Goal: Use online tool/utility: Utilize a website feature to perform a specific function

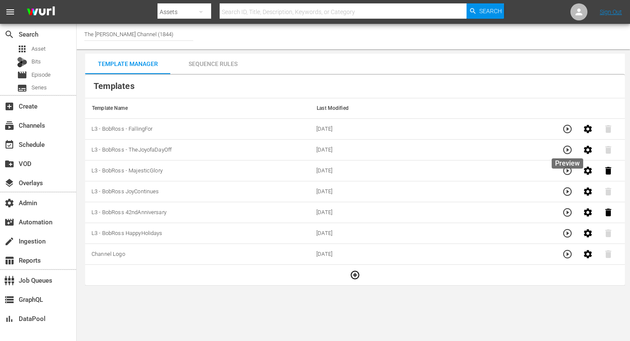
click at [565, 151] on icon "button" at bounding box center [567, 150] width 10 height 10
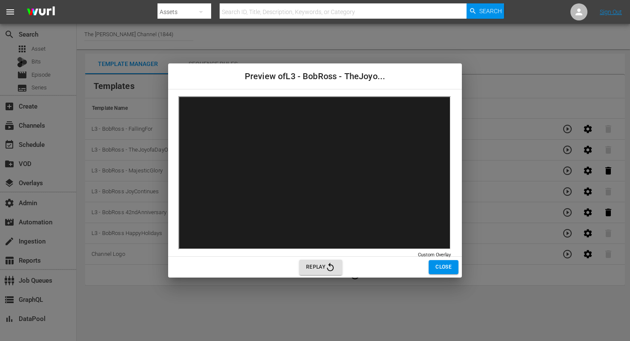
click at [451, 261] on button "Close" at bounding box center [444, 267] width 30 height 14
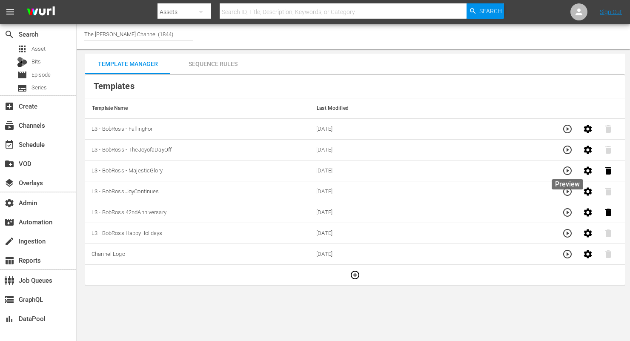
click at [569, 170] on icon "button" at bounding box center [567, 171] width 10 height 10
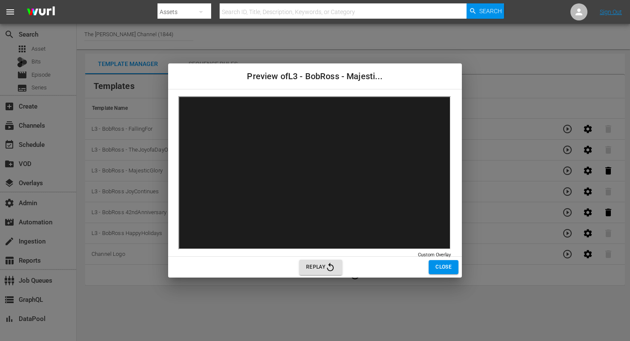
click at [445, 261] on button "Close" at bounding box center [444, 267] width 30 height 14
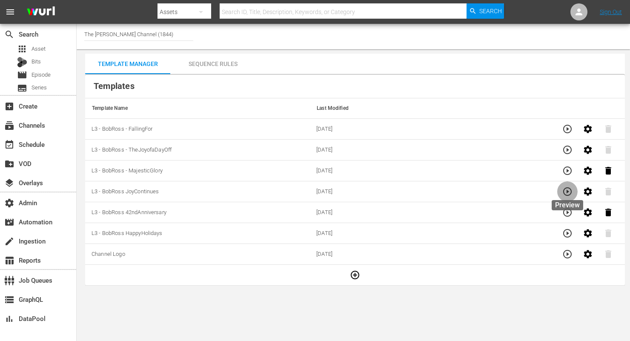
click at [567, 193] on icon "button" at bounding box center [567, 191] width 10 height 10
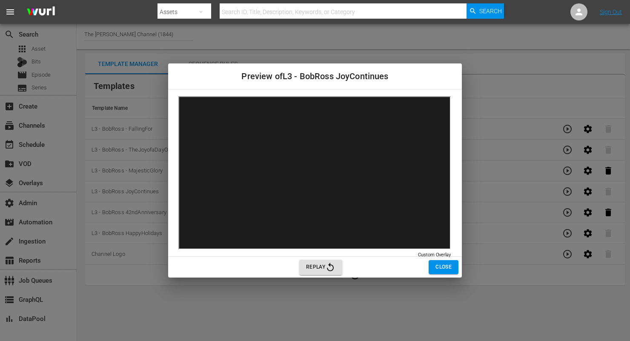
click at [444, 266] on span "Close" at bounding box center [443, 267] width 16 height 9
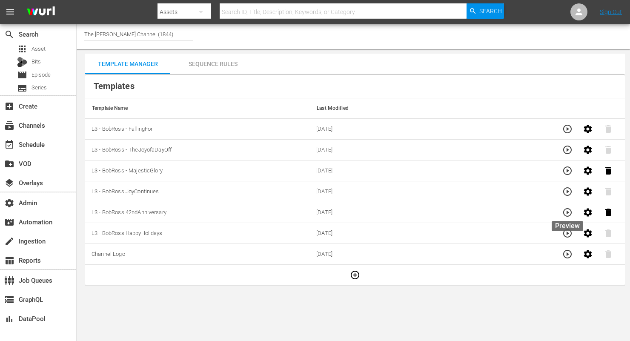
click at [568, 214] on icon "button" at bounding box center [567, 212] width 10 height 10
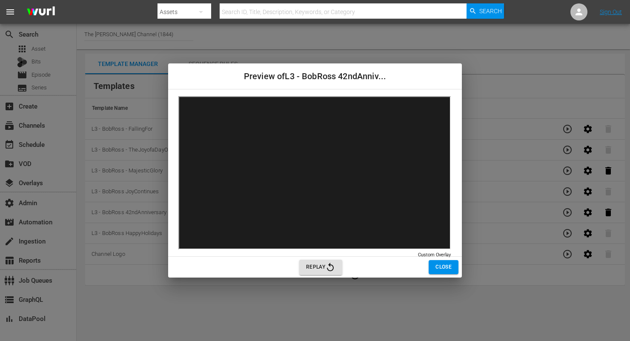
click at [440, 274] on button "Close" at bounding box center [444, 267] width 30 height 14
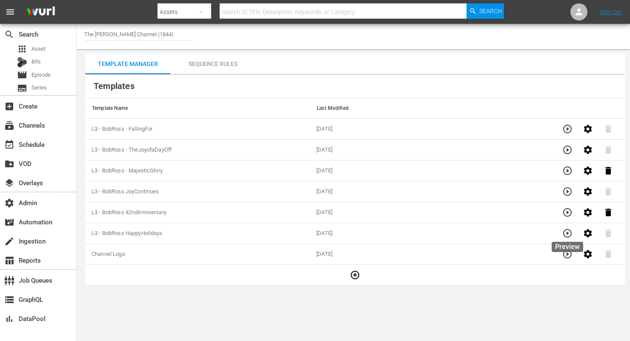
click at [565, 234] on icon "button" at bounding box center [567, 233] width 10 height 10
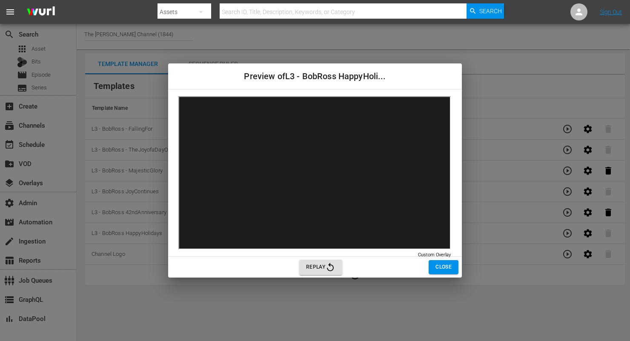
click at [437, 266] on span "Close" at bounding box center [443, 267] width 16 height 9
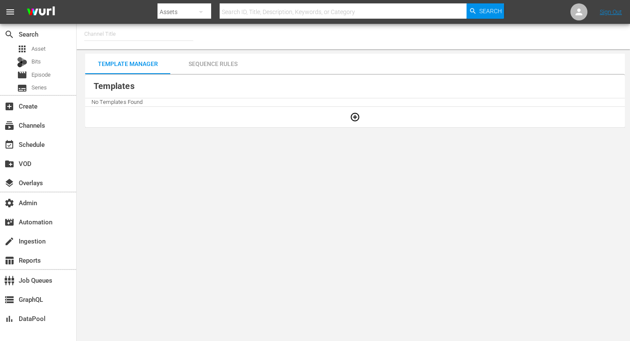
type input "Intl Modern Marvels (1635)"
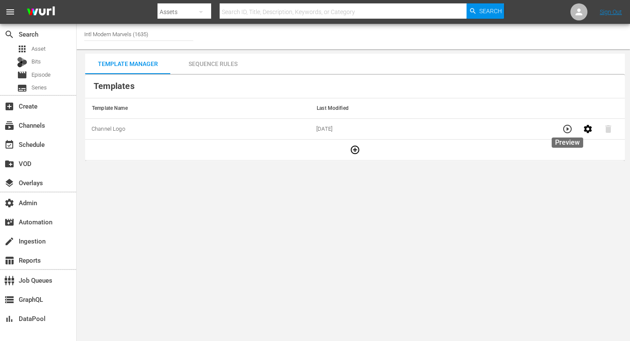
click at [563, 130] on icon "button" at bounding box center [567, 129] width 9 height 9
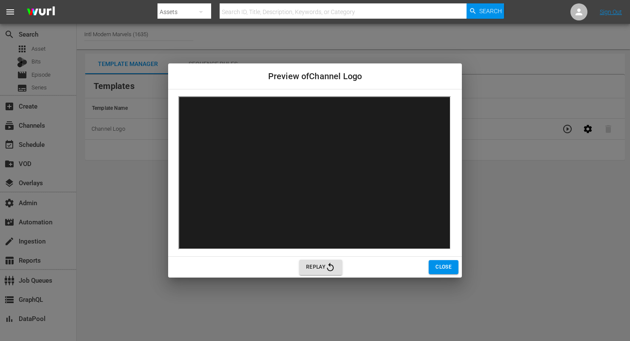
click at [316, 269] on span "Replay" at bounding box center [320, 267] width 29 height 10
click at [322, 269] on span "Replay" at bounding box center [320, 267] width 29 height 10
click at [440, 266] on span "Close" at bounding box center [443, 267] width 16 height 9
